Goal: Information Seeking & Learning: Learn about a topic

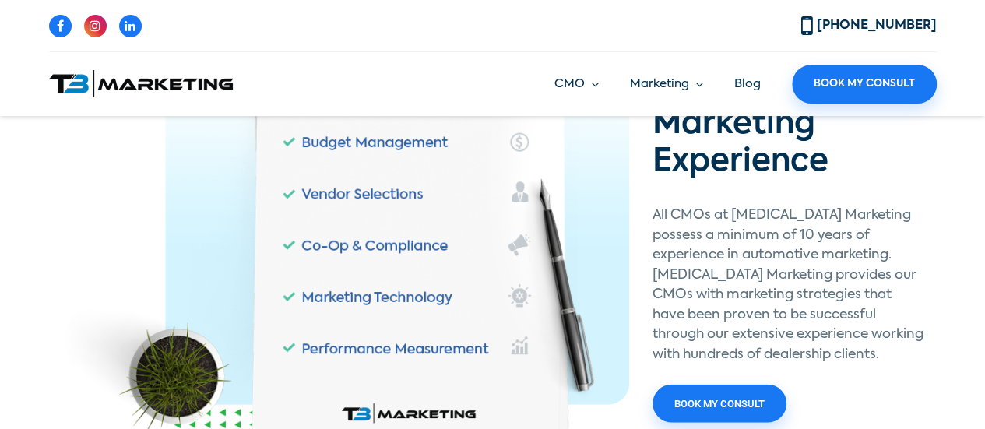
scroll to position [1755, 0]
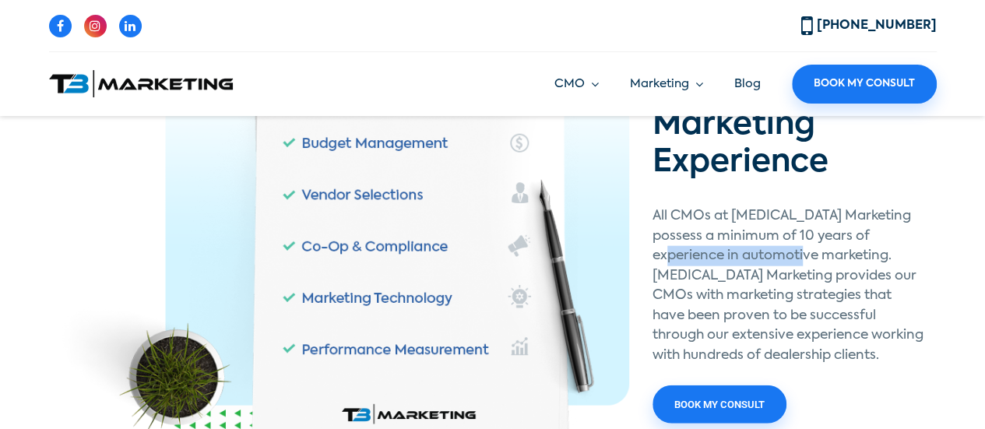
drag, startPoint x: 650, startPoint y: 217, endPoint x: 799, endPoint y: 224, distance: 148.9
click at [799, 224] on div "Years of Dealership Marketing Experience All CMOs at [MEDICAL_DATA] Marketing p…" at bounding box center [789, 233] width 296 height 402
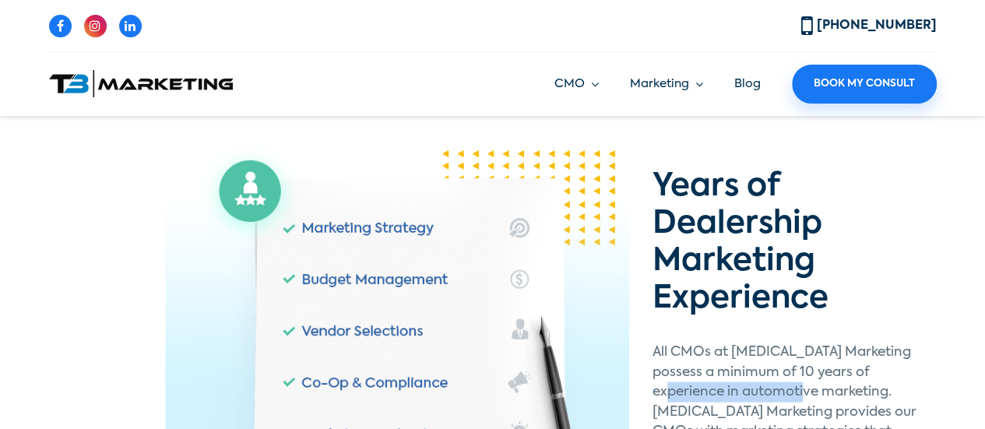
scroll to position [1616, 0]
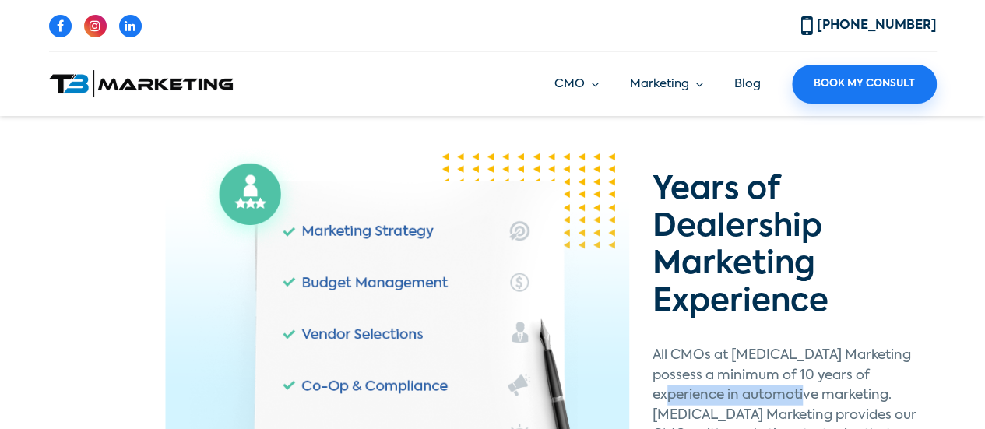
click at [84, 386] on img at bounding box center [345, 372] width 569 height 451
click at [716, 361] on p "All CMOs at [MEDICAL_DATA] Marketing possess a minimum of 10 years of experienc…" at bounding box center [789, 425] width 273 height 159
drag, startPoint x: 656, startPoint y: 356, endPoint x: 798, endPoint y: 359, distance: 141.8
click at [798, 359] on p "All CMOs at [MEDICAL_DATA] Marketing possess a minimum of 10 years of experienc…" at bounding box center [789, 425] width 273 height 159
copy p "automotive marketing"
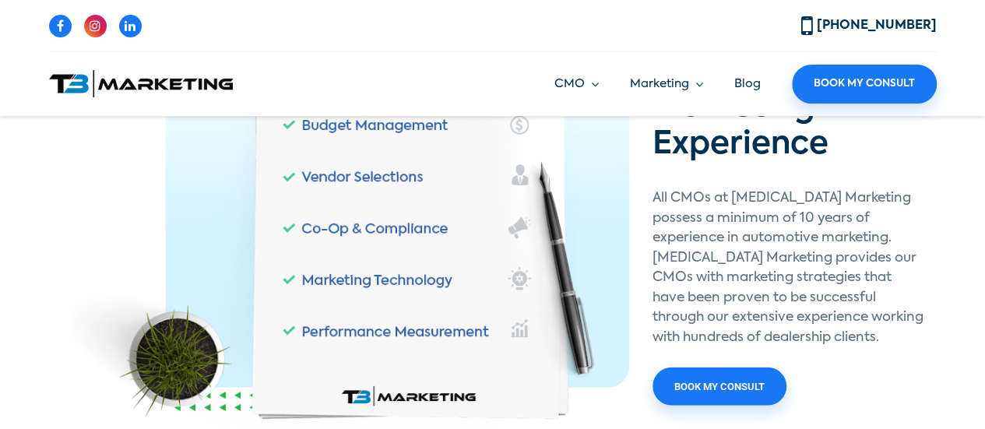
scroll to position [1772, 0]
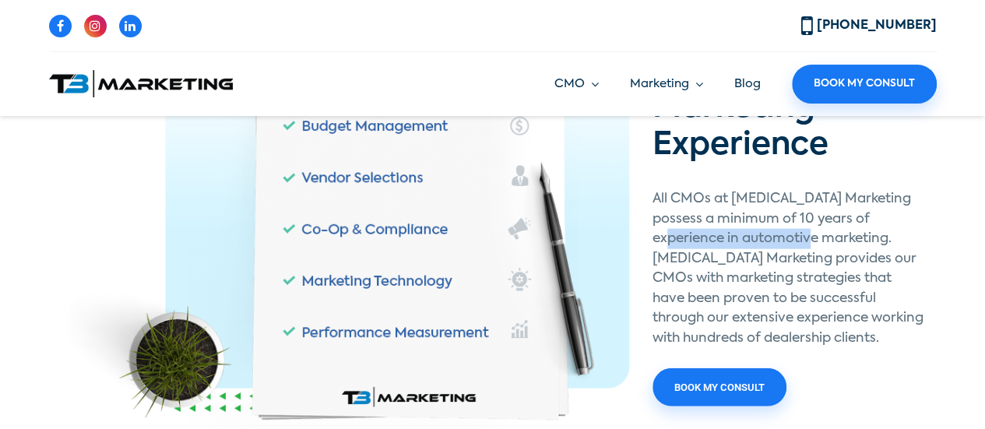
drag, startPoint x: 655, startPoint y: 200, endPoint x: 807, endPoint y: 212, distance: 152.3
click at [802, 200] on p "All CMOs at [MEDICAL_DATA] Marketing possess a minimum of 10 years of experienc…" at bounding box center [789, 268] width 273 height 159
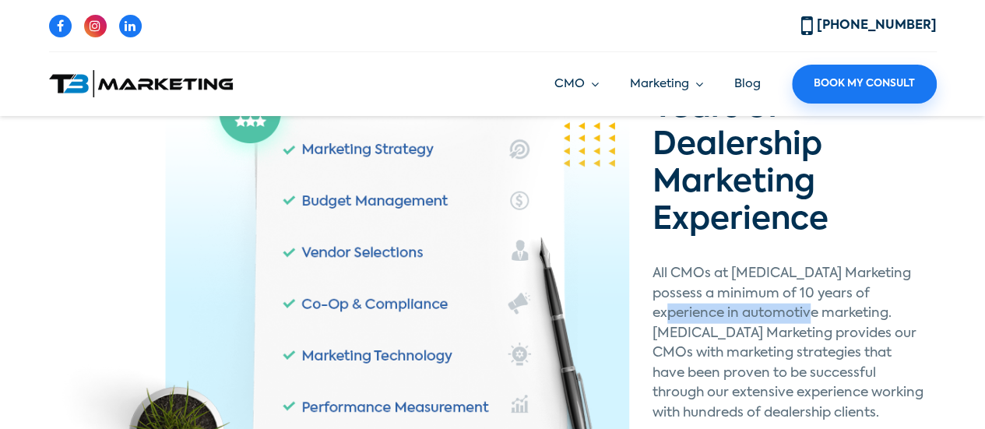
scroll to position [1619, 0]
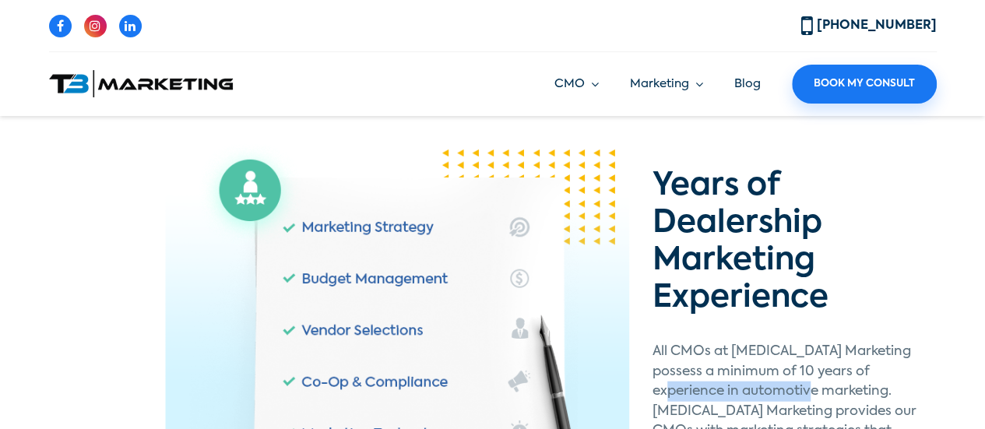
click at [106, 367] on img at bounding box center [345, 368] width 569 height 451
copy p "automotive marketing."
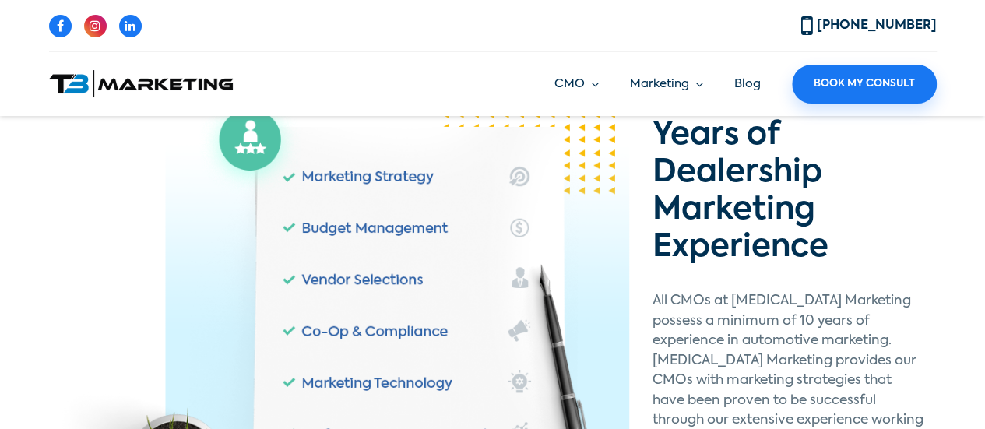
scroll to position [1669, 0]
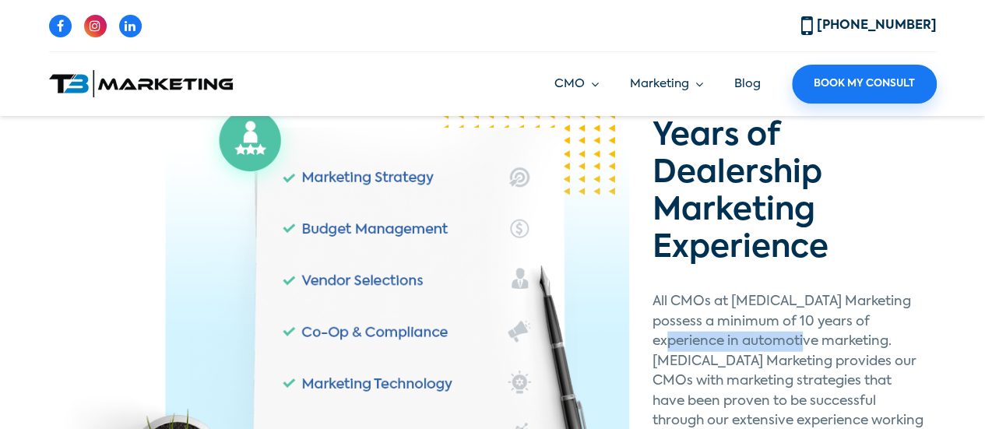
drag, startPoint x: 688, startPoint y: 307, endPoint x: 798, endPoint y: 304, distance: 109.9
click at [798, 304] on div "Years of Dealership Marketing Experience All CMOs at T3 Marketing possess a min…" at bounding box center [789, 319] width 296 height 402
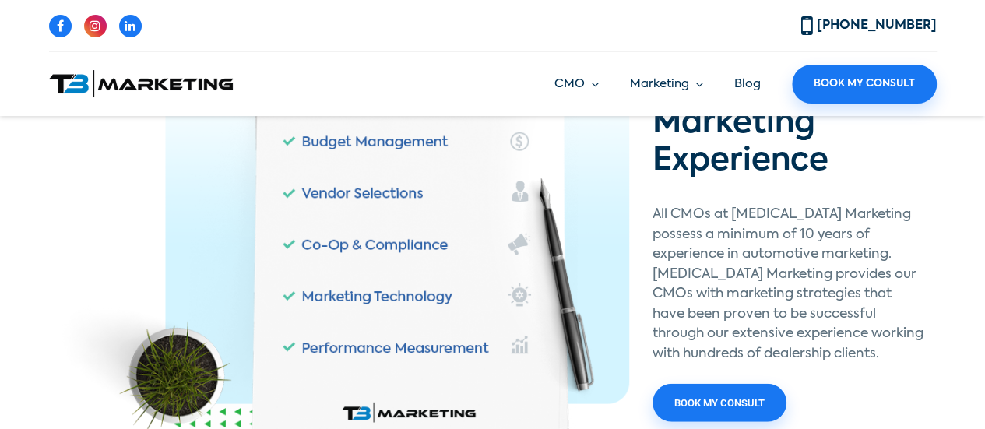
scroll to position [1756, 0]
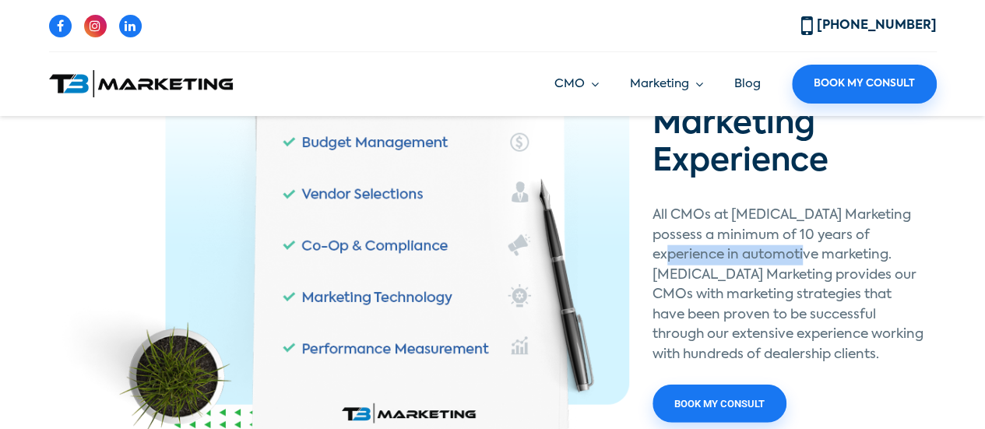
drag, startPoint x: 652, startPoint y: 219, endPoint x: 796, endPoint y: 217, distance: 144.1
click at [796, 217] on p "All CMOs at [MEDICAL_DATA] Marketing possess a minimum of 10 years of experienc…" at bounding box center [789, 285] width 273 height 159
copy p "automotive marketing"
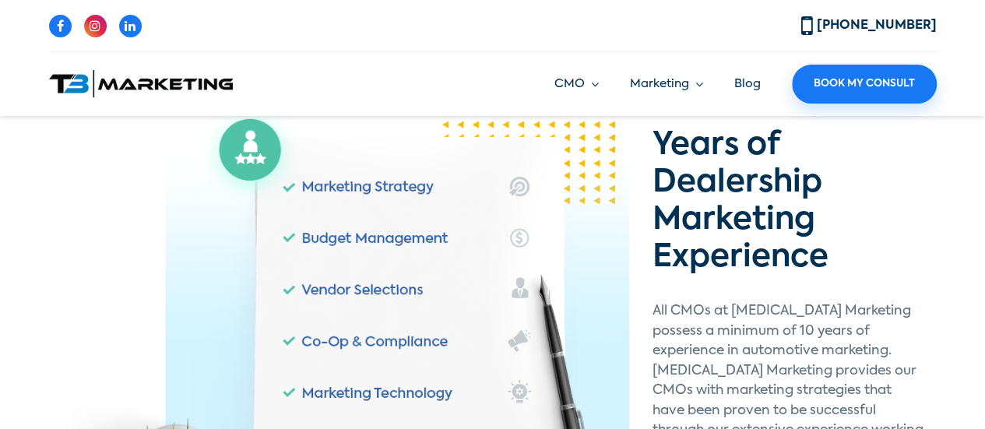
scroll to position [1661, 0]
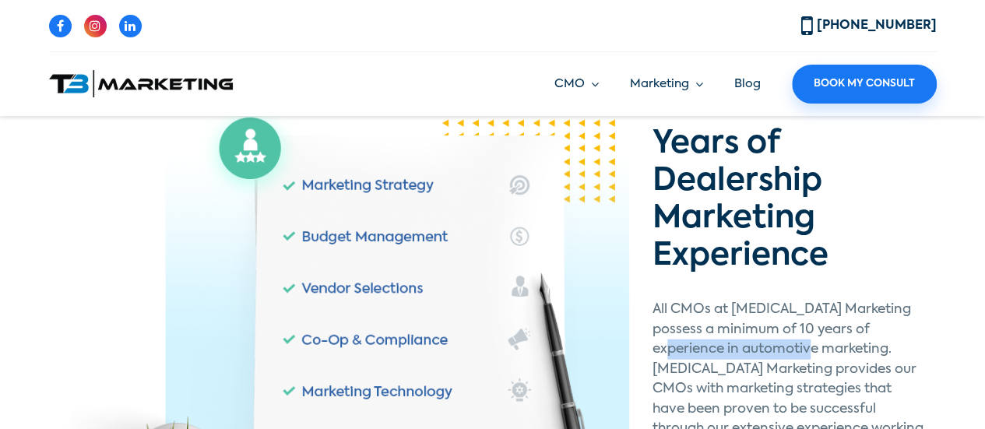
drag, startPoint x: 650, startPoint y: 311, endPoint x: 797, endPoint y: 309, distance: 147.2
click at [800, 306] on div "Years of Dealership Marketing Experience All CMOs at [MEDICAL_DATA] Marketing p…" at bounding box center [789, 326] width 296 height 402
copy p "automotive marketing"
